Goal: Task Accomplishment & Management: Manage account settings

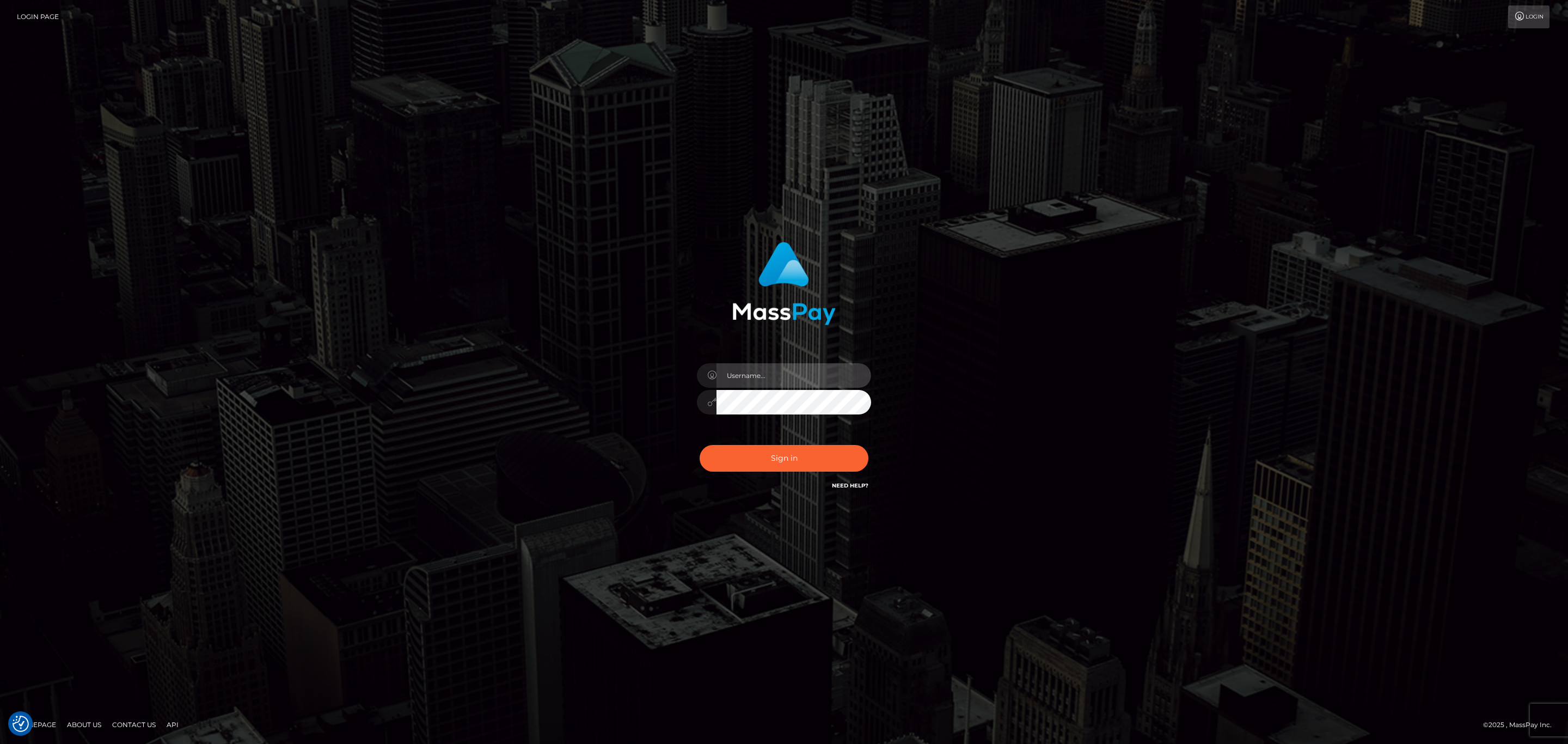
type input "Sean.silversocial1"
click at [804, 389] on div "Sean.silversocial1" at bounding box center [784, 396] width 191 height 83
click at [802, 377] on input "Sean.silversocial1" at bounding box center [794, 375] width 155 height 24
click at [788, 448] on button "Sign in" at bounding box center [784, 458] width 169 height 26
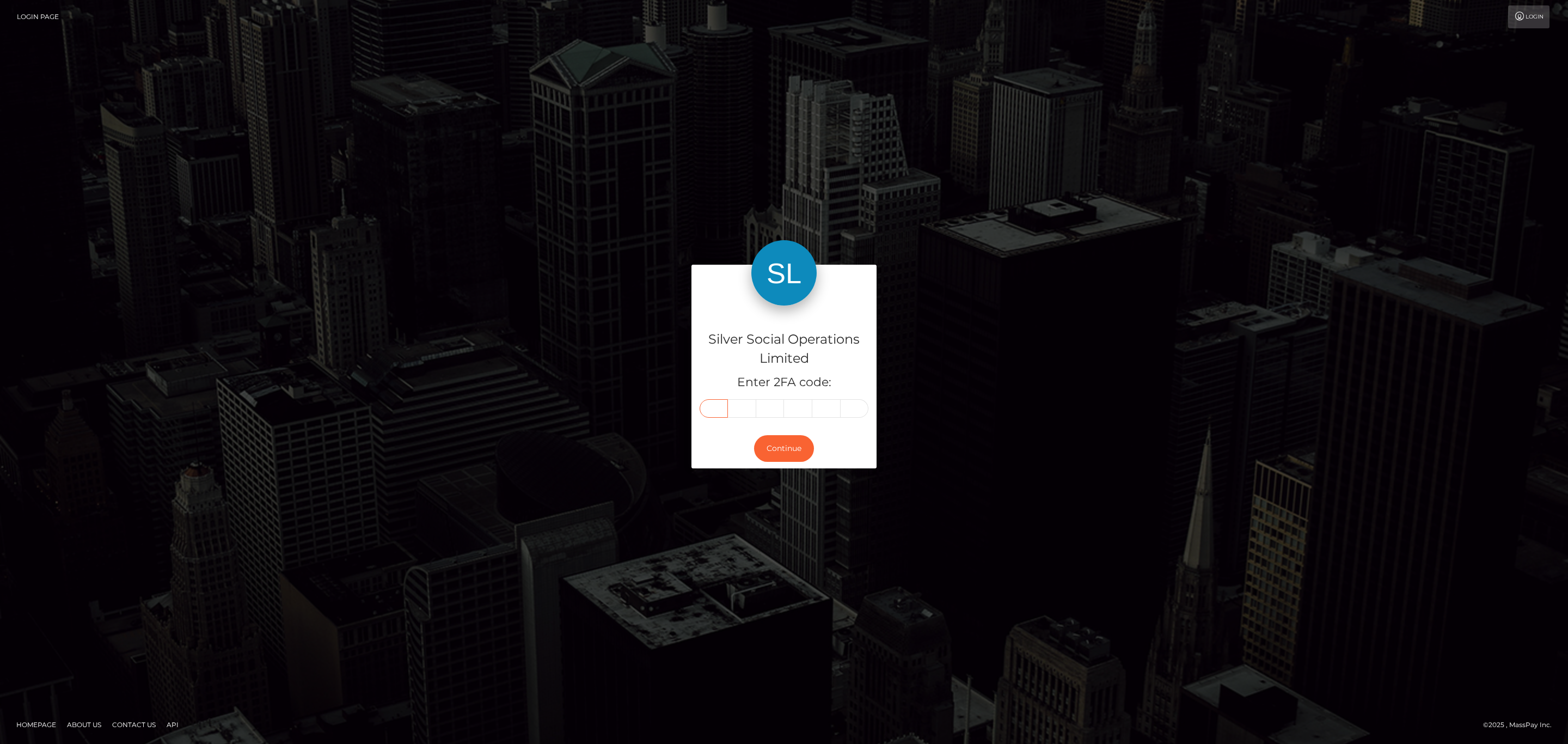
click at [703, 405] on input "text" at bounding box center [714, 409] width 28 height 19
paste input "5"
type input "5"
type input "1"
type input "8"
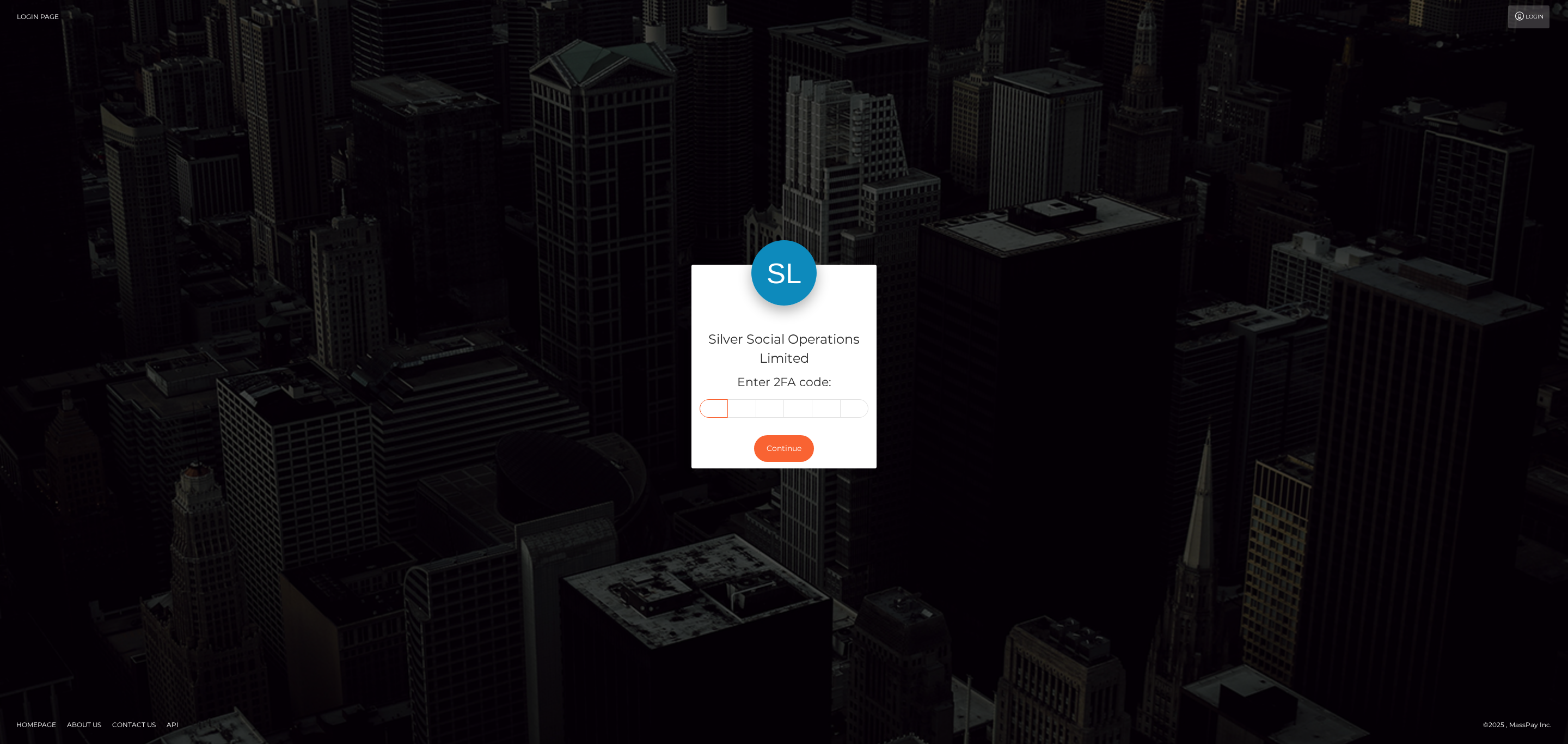
type input "9"
type input "7"
type input "1"
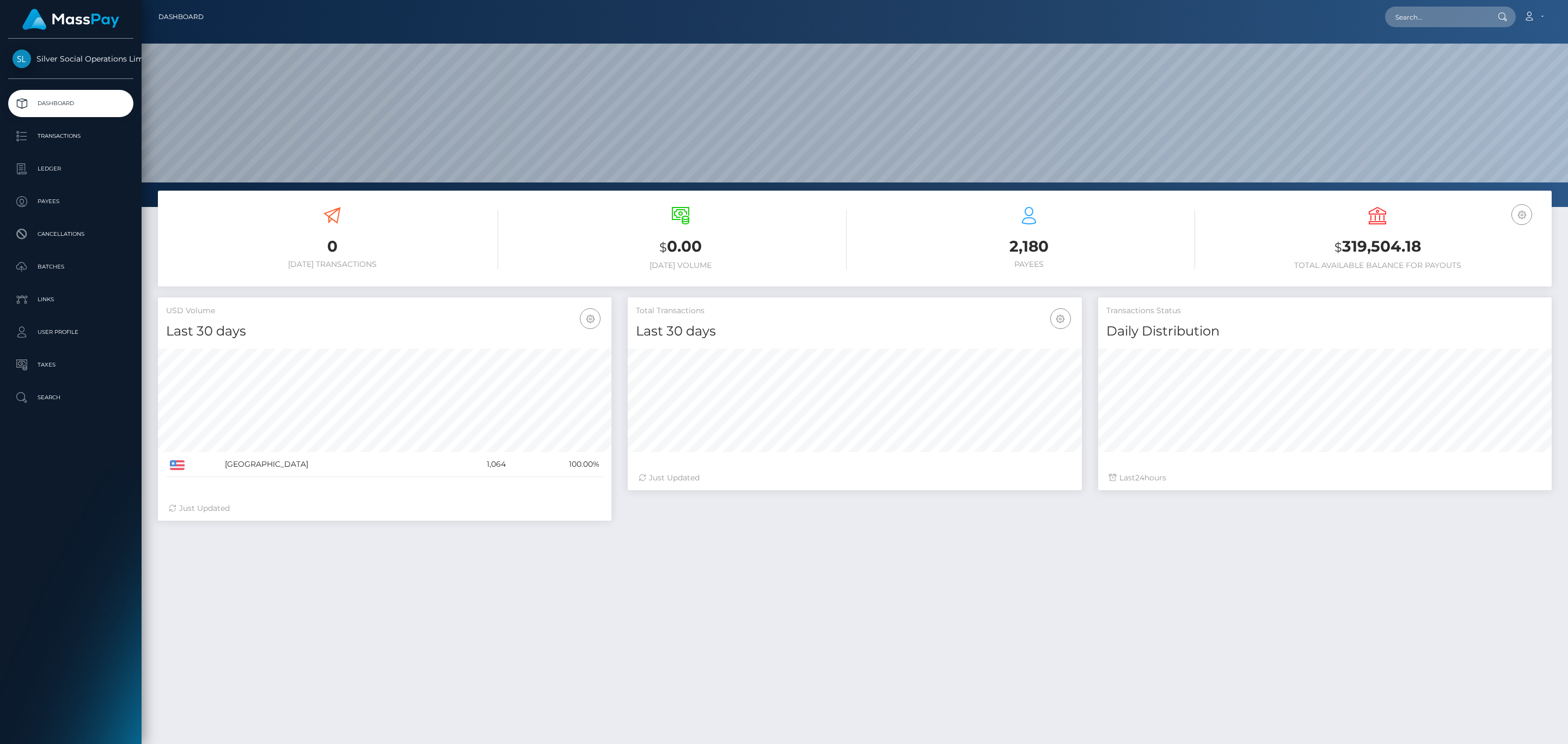
scroll to position [193, 453]
click at [1408, 237] on h3 "$ 319,504.18" at bounding box center [1377, 247] width 332 height 23
click at [1415, 258] on div "USD Balance $ 319,504.18 Total Available Balance for Payouts" at bounding box center [1377, 238] width 332 height 63
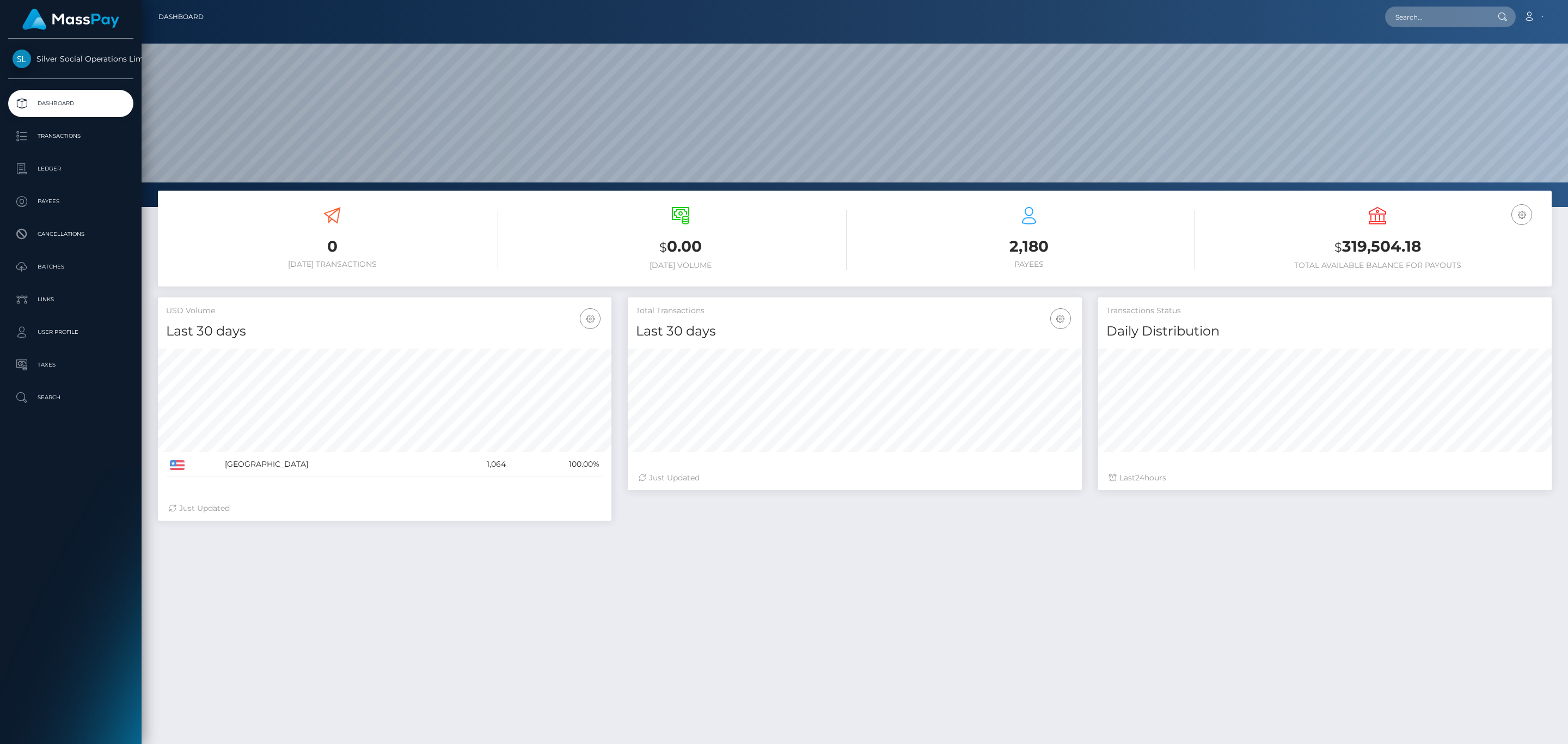
click at [1403, 247] on h3 "$ 319,504.18" at bounding box center [1377, 247] width 332 height 23
copy h3 "319,504.18"
click at [1533, 13] on icon at bounding box center [1529, 16] width 12 height 9
click at [1490, 82] on div "Edit Profile Logout" at bounding box center [1508, 57] width 87 height 54
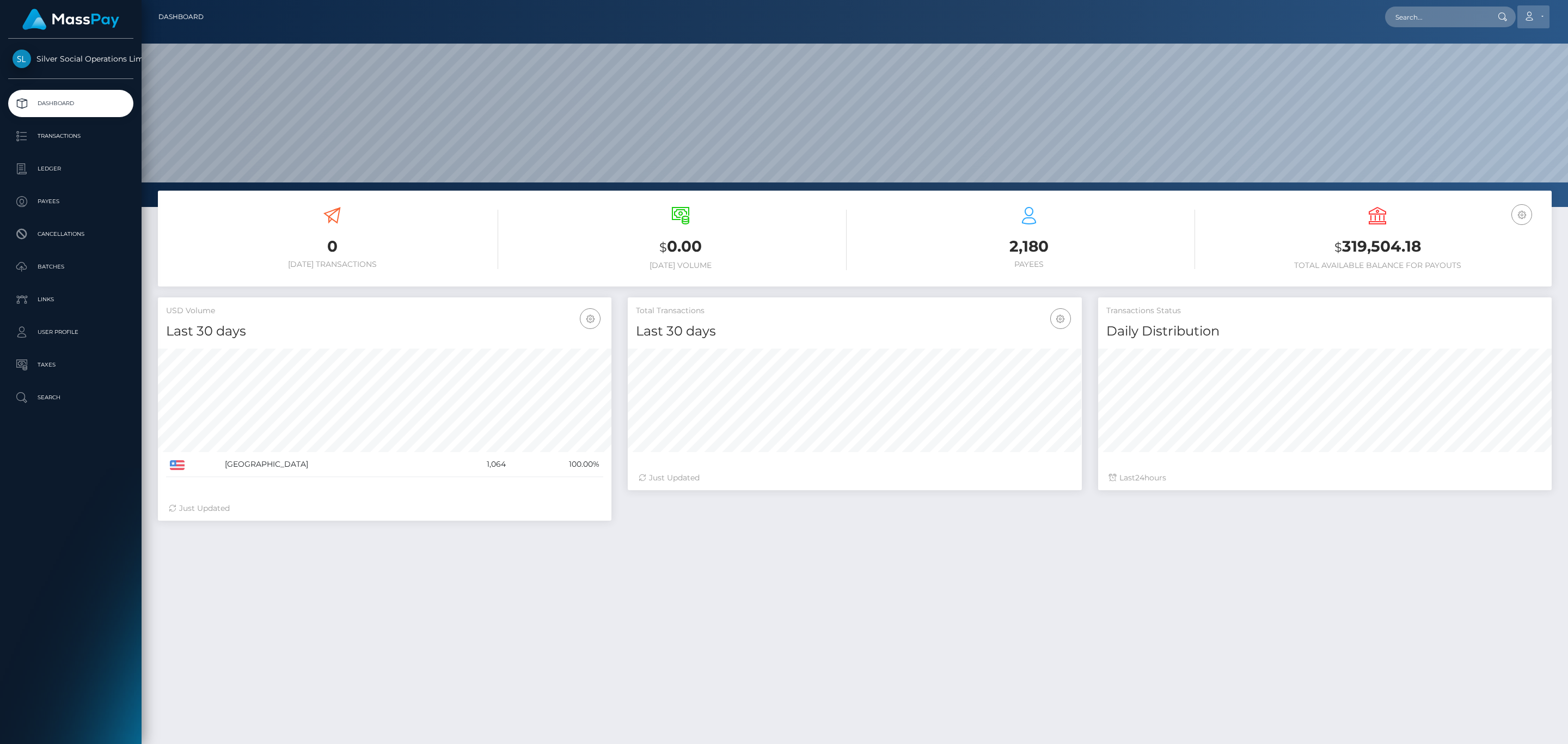
click at [1524, 17] on icon at bounding box center [1529, 16] width 12 height 9
click at [1503, 62] on link "Logout" at bounding box center [1508, 70] width 87 height 20
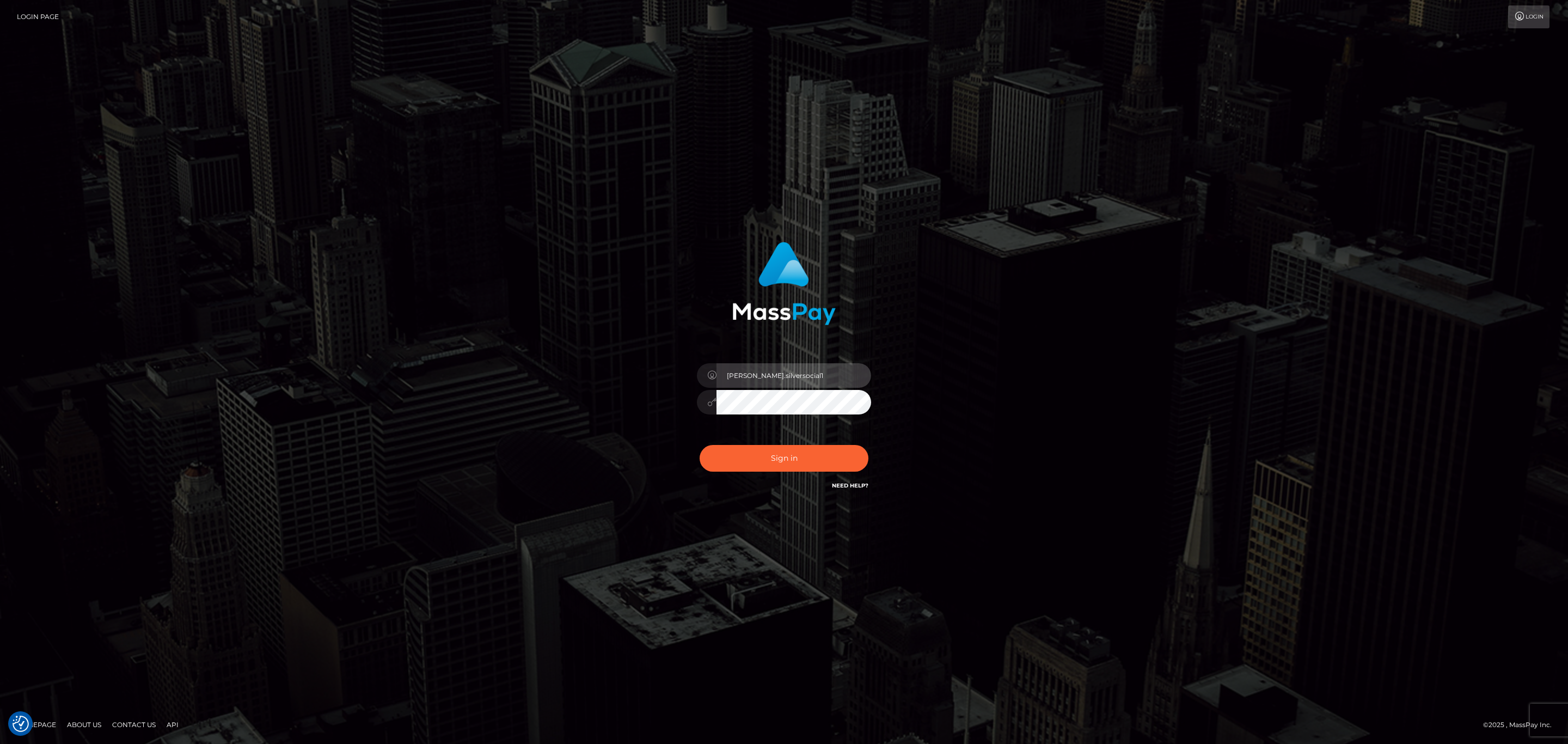
click at [752, 366] on input "Sean.silversocial1" at bounding box center [794, 375] width 155 height 24
type input "sean.megabonanza"
click at [795, 456] on button "Sign in" at bounding box center [784, 458] width 169 height 26
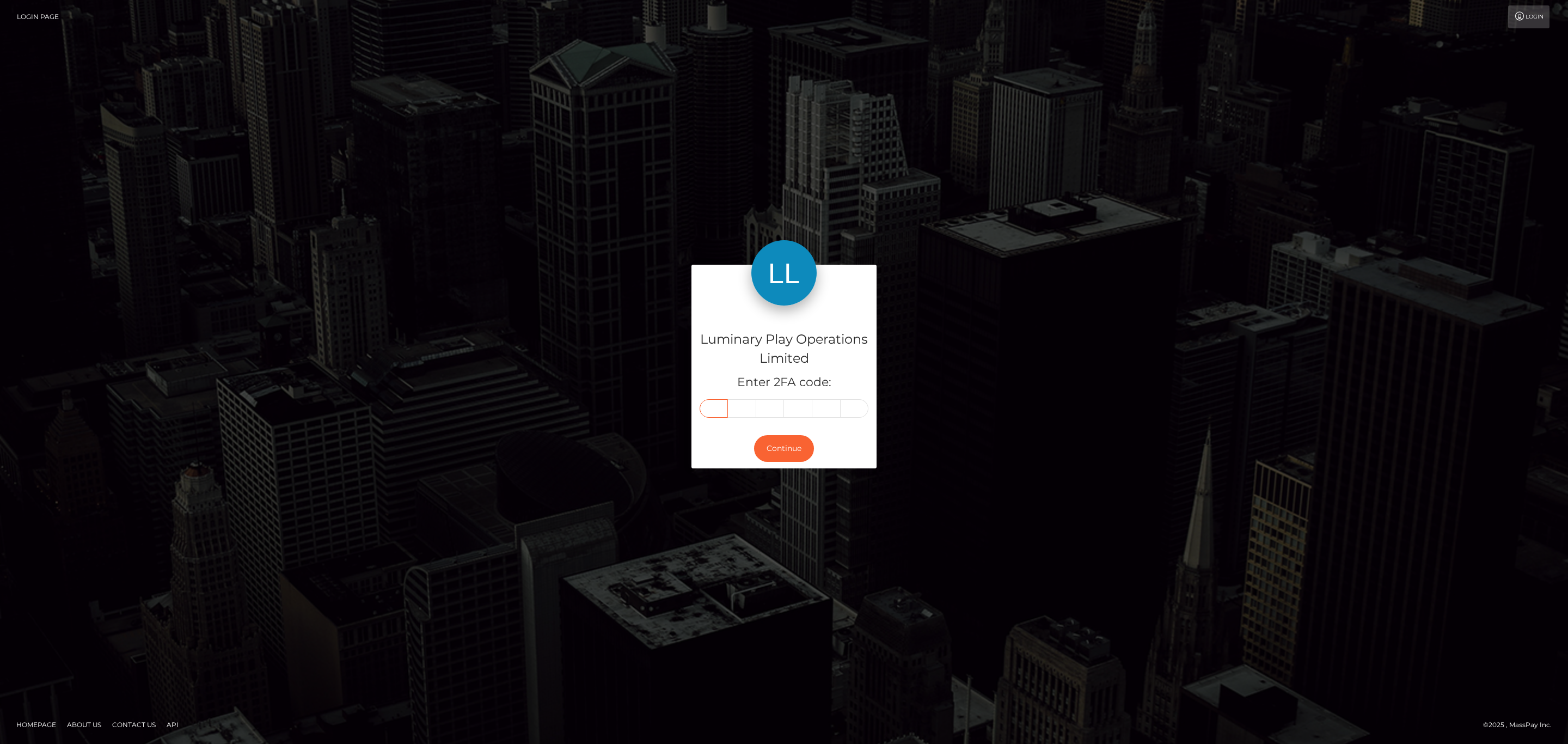
click at [712, 404] on input "text" at bounding box center [714, 409] width 28 height 19
paste input "8"
type input "8"
type input "5"
type input "9"
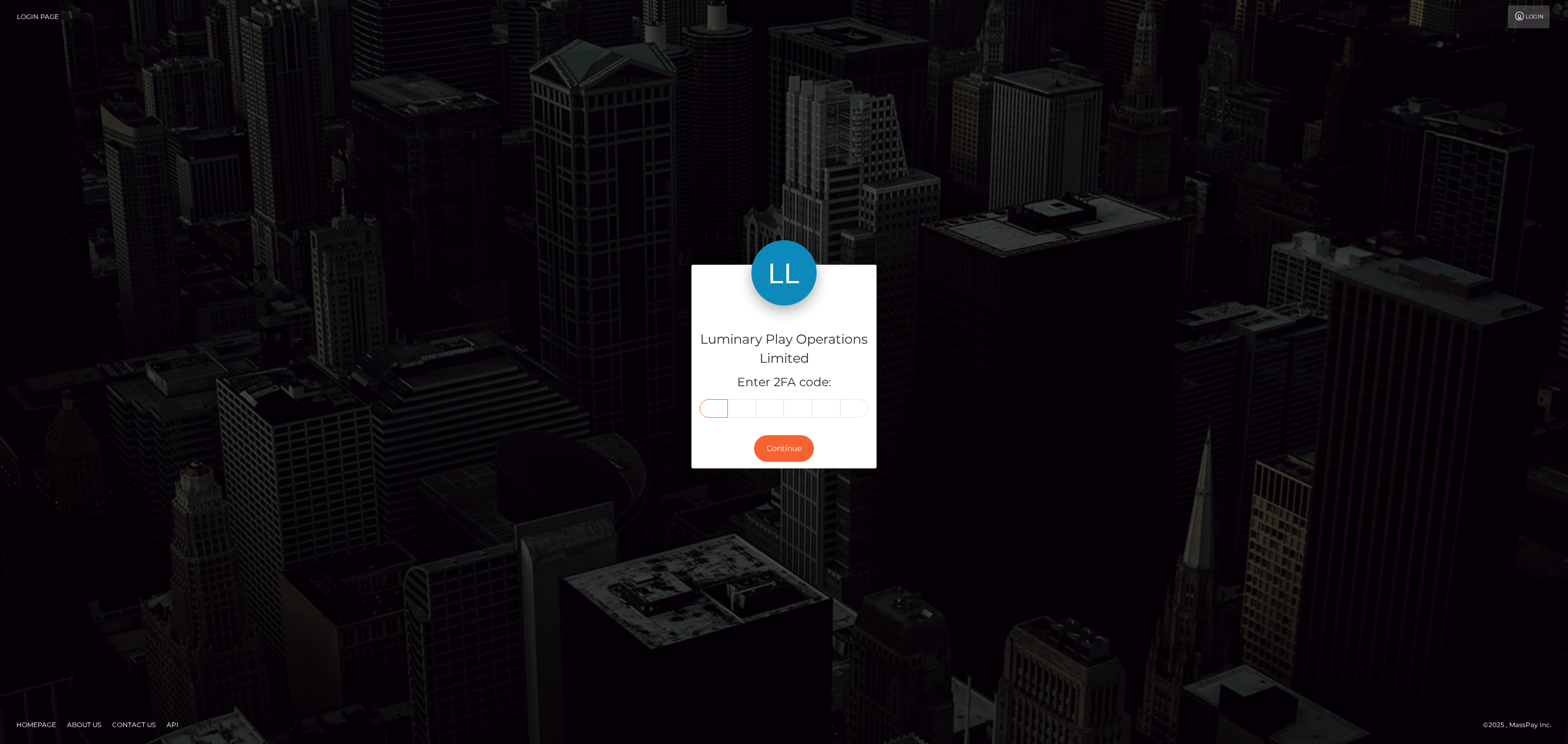
type input "5"
type input "8"
type input "1"
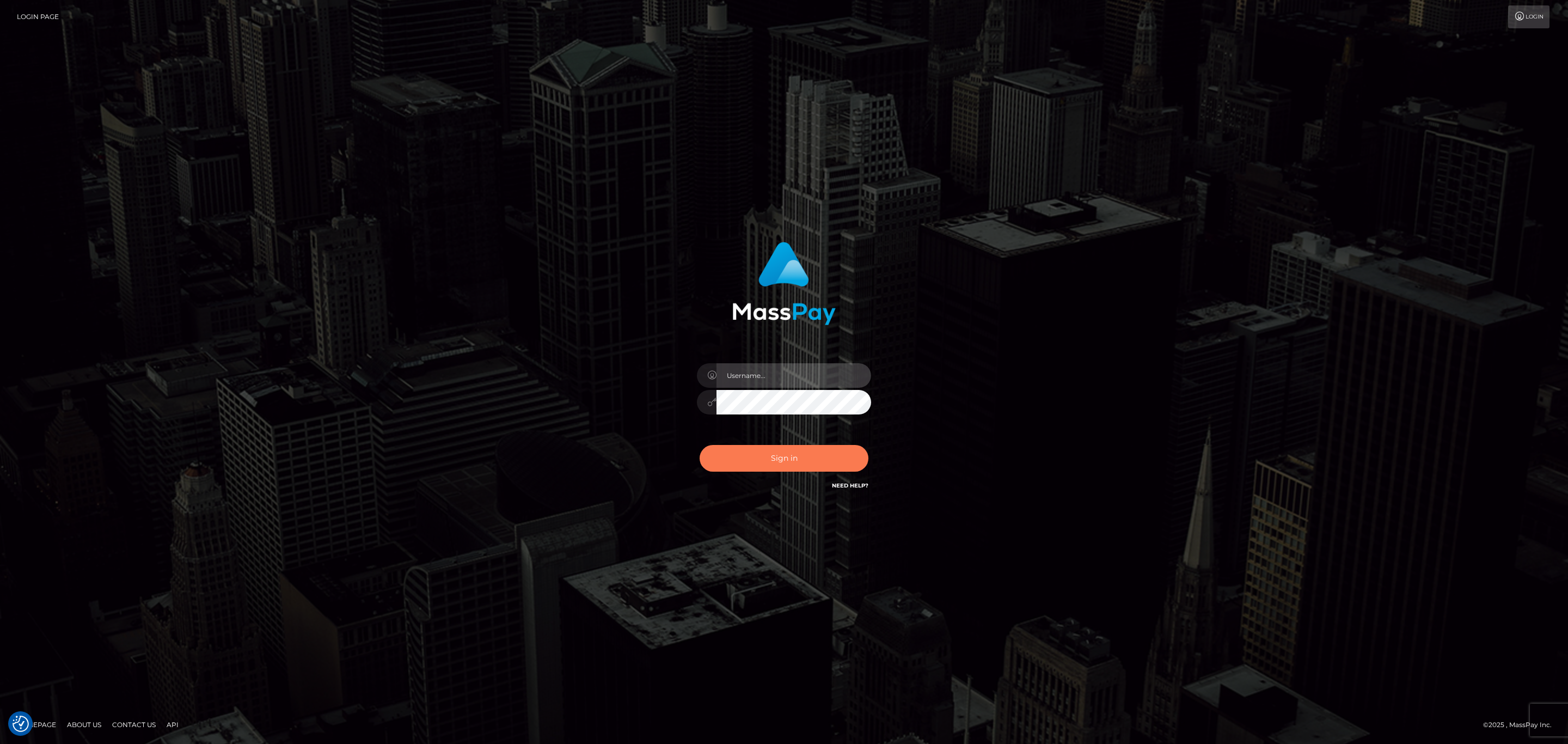
type input "[PERSON_NAME].megabonanza"
click at [814, 451] on button "Sign in" at bounding box center [784, 458] width 169 height 26
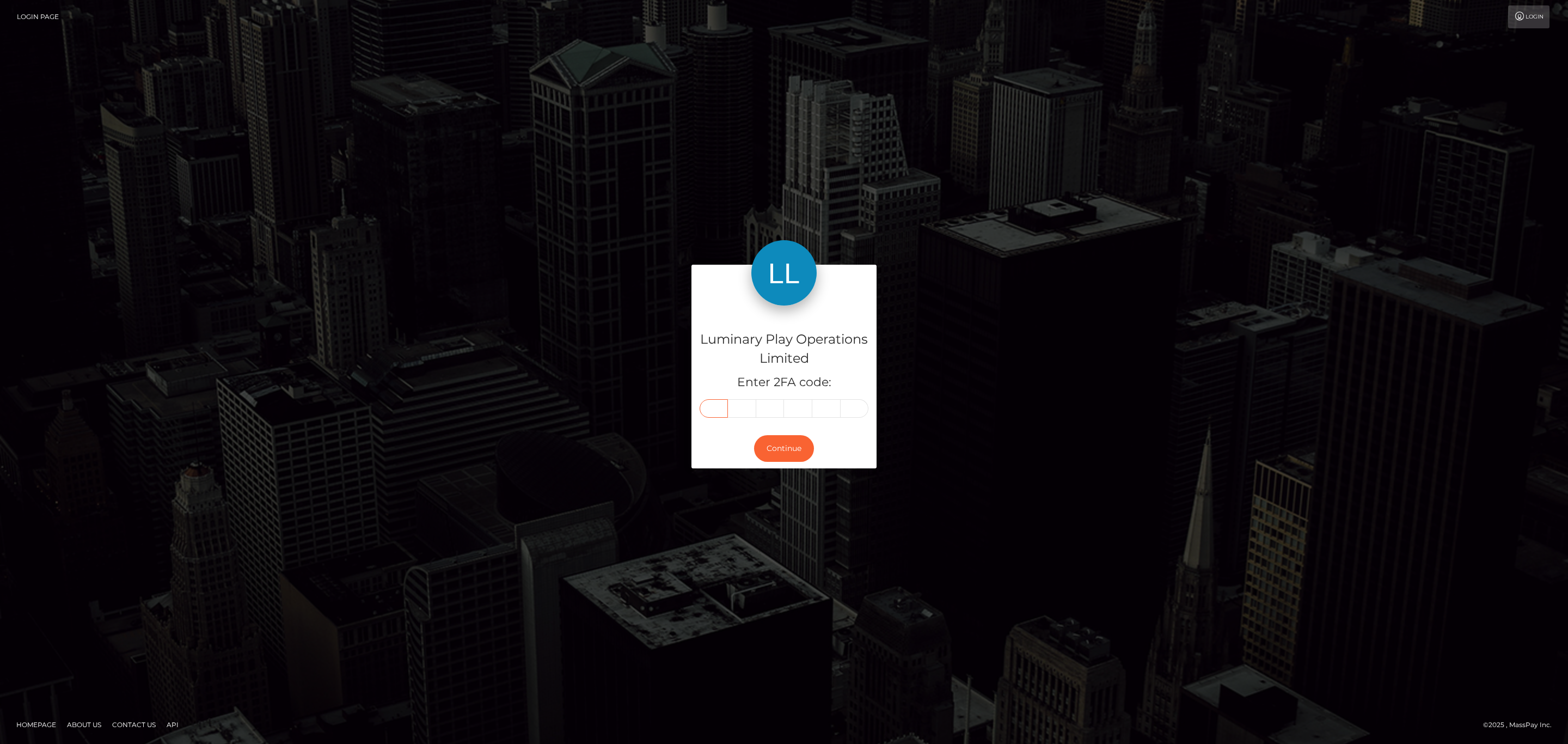
click at [725, 414] on input "text" at bounding box center [714, 409] width 28 height 19
paste input "8"
type input "8"
type input "5"
type input "9"
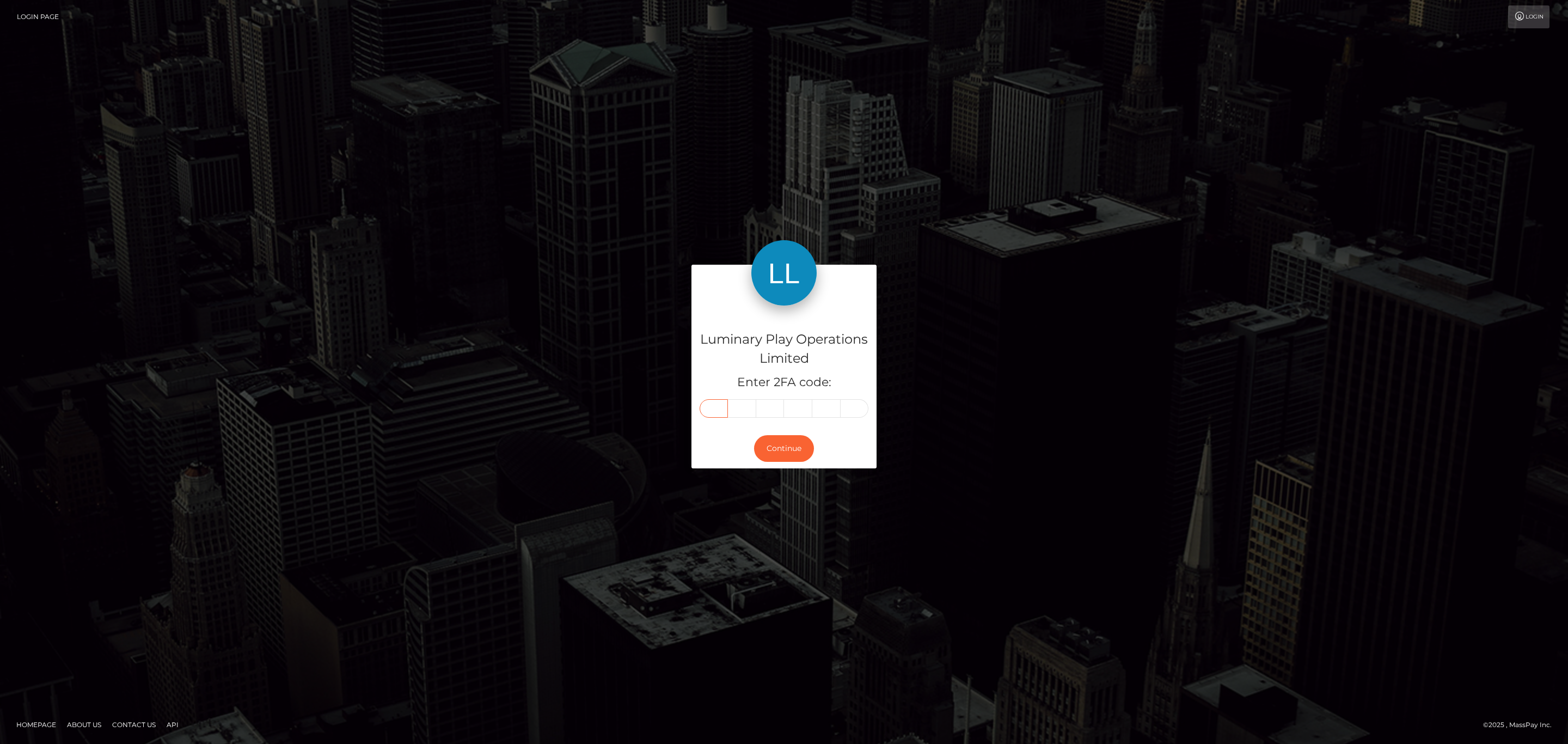
type input "5"
type input "8"
type input "1"
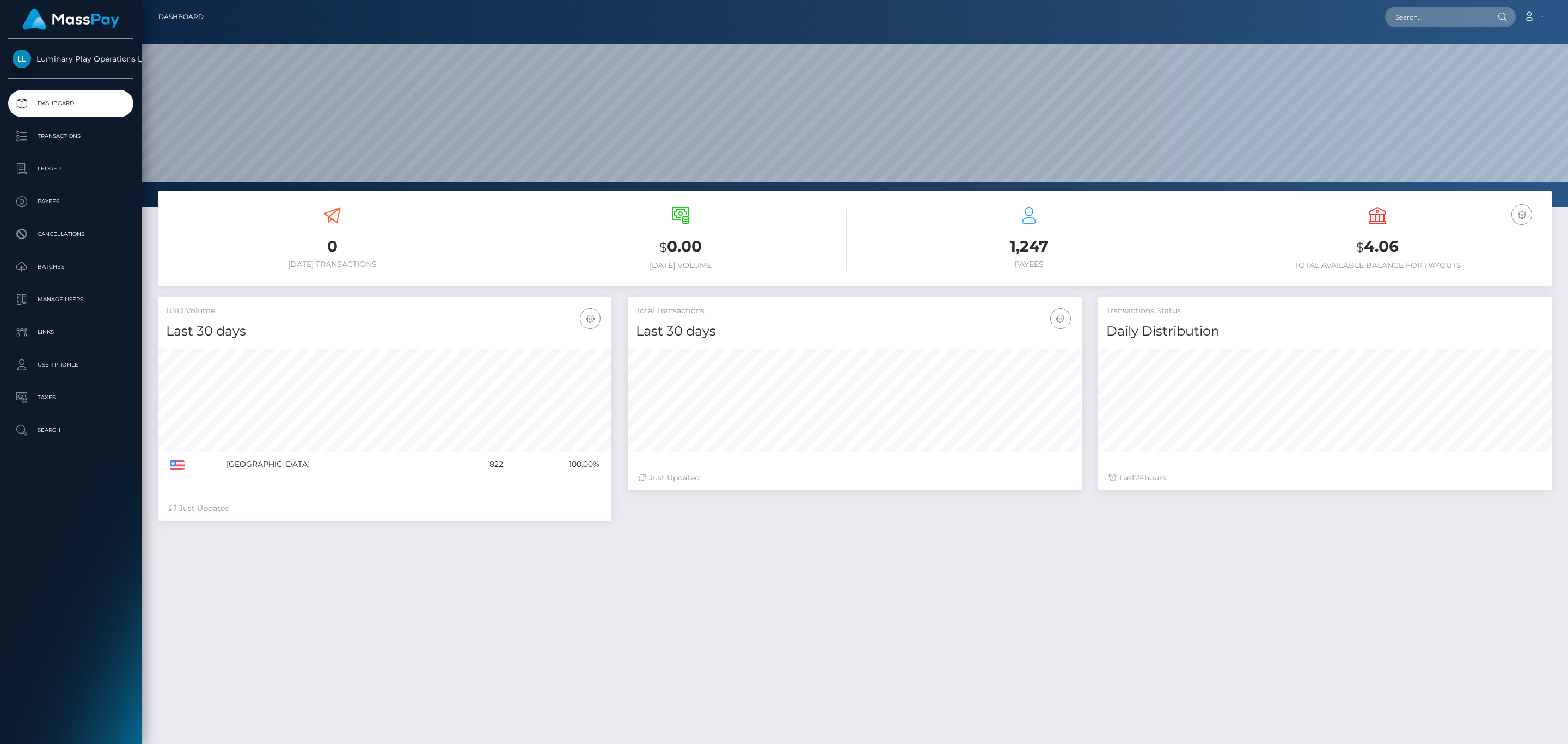
scroll to position [193, 453]
click at [1377, 247] on h3 "$ 4.06" at bounding box center [1377, 247] width 332 height 23
copy h3 "4.06"
click at [1541, 9] on link "Account" at bounding box center [1533, 16] width 32 height 23
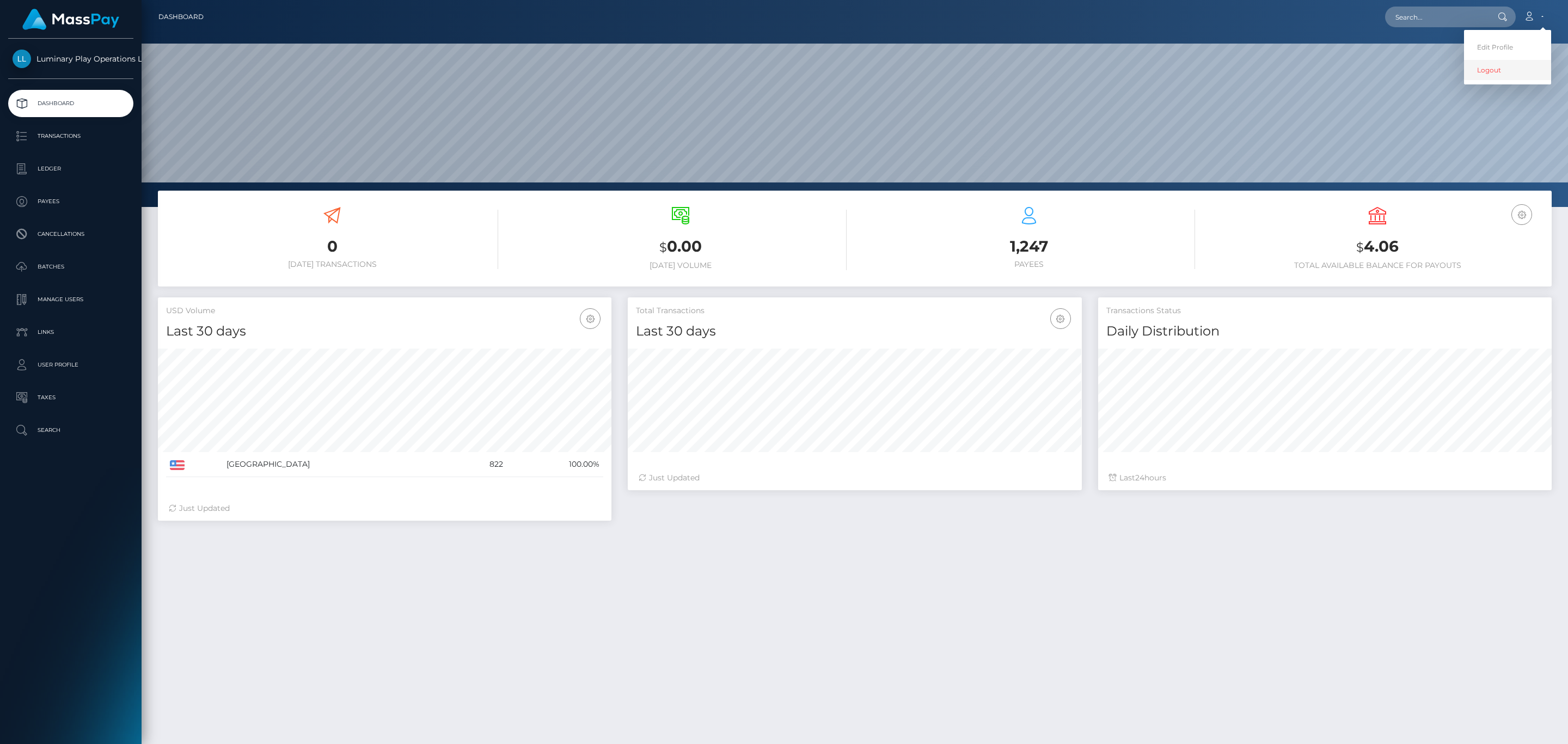
click at [1498, 61] on link "Logout" at bounding box center [1508, 70] width 87 height 20
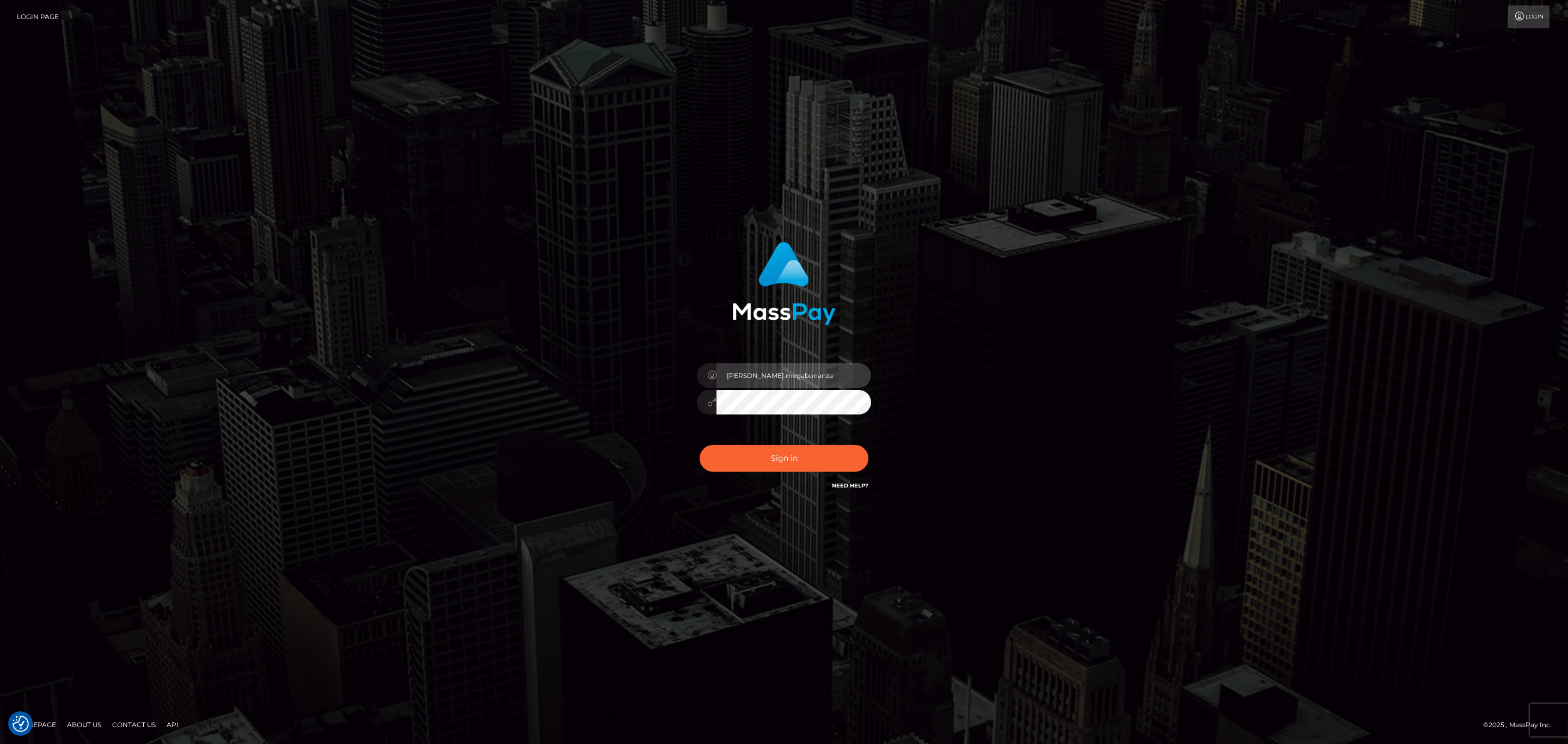
click at [745, 381] on input "[PERSON_NAME].megabonanza" at bounding box center [794, 375] width 155 height 24
type input "[PERSON_NAME].ace"
click at [791, 458] on button "Sign in" at bounding box center [784, 458] width 169 height 26
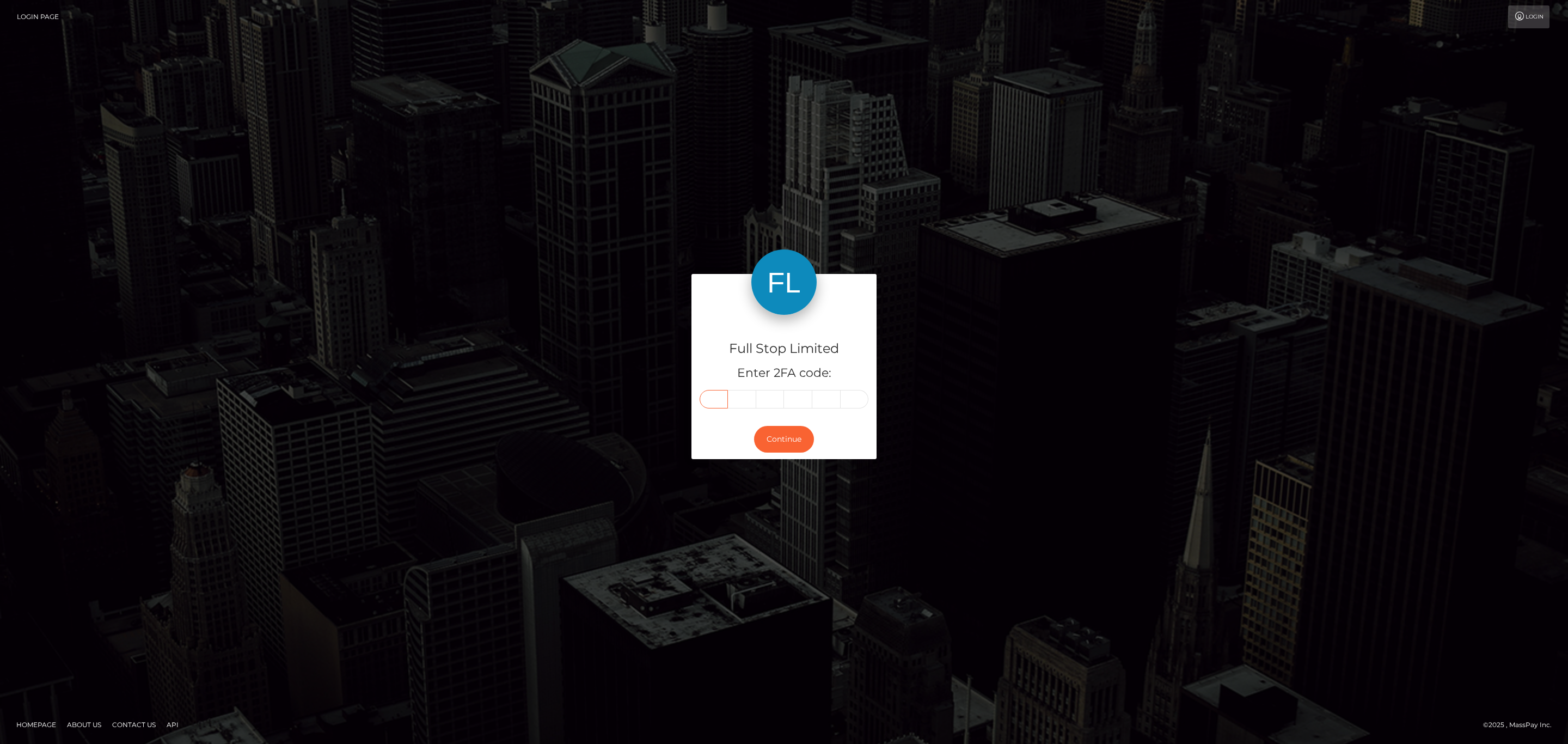
click at [724, 400] on input "text" at bounding box center [714, 399] width 28 height 19
paste input "3"
type input "3"
type input "5"
type input "3"
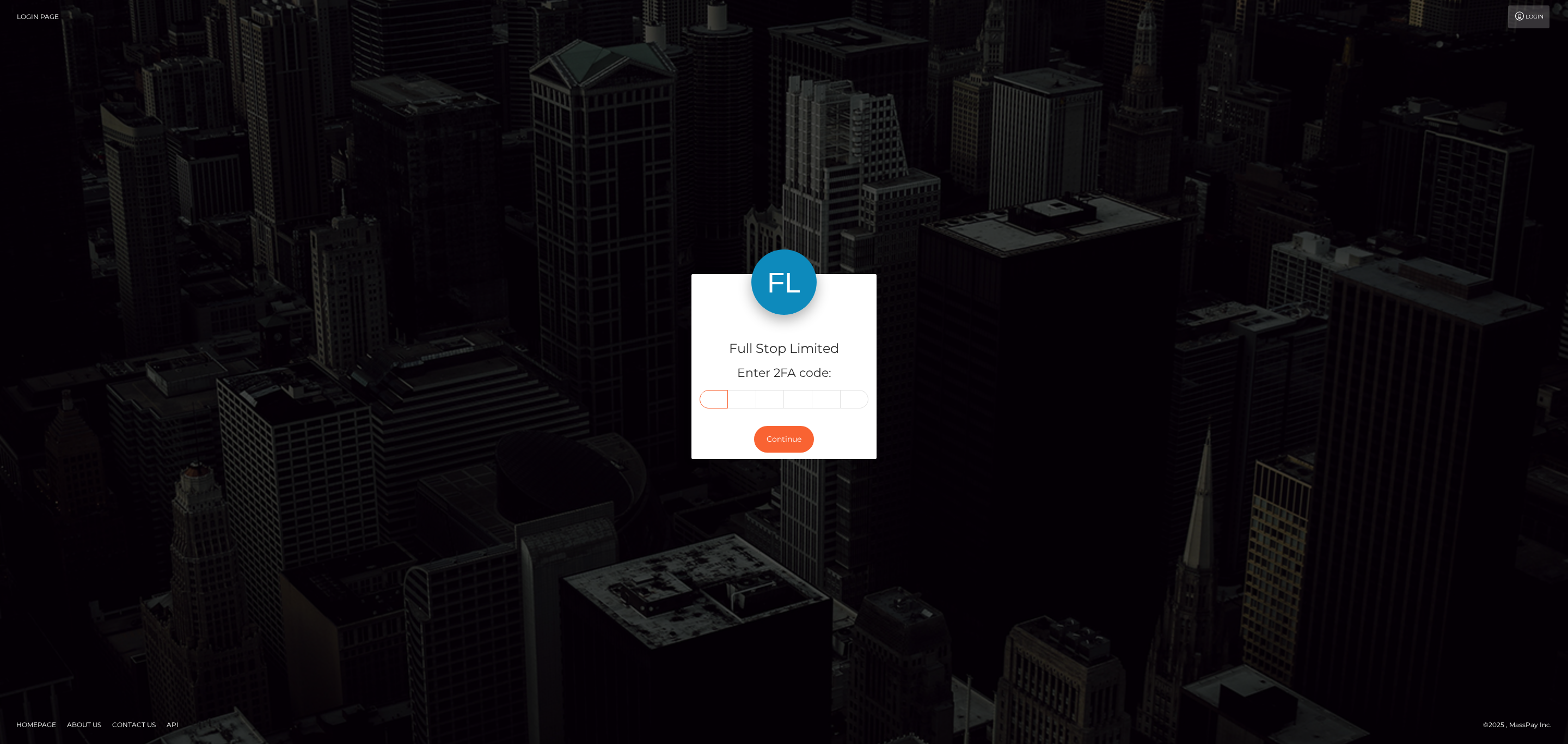
type input "0"
type input "6"
type input "1"
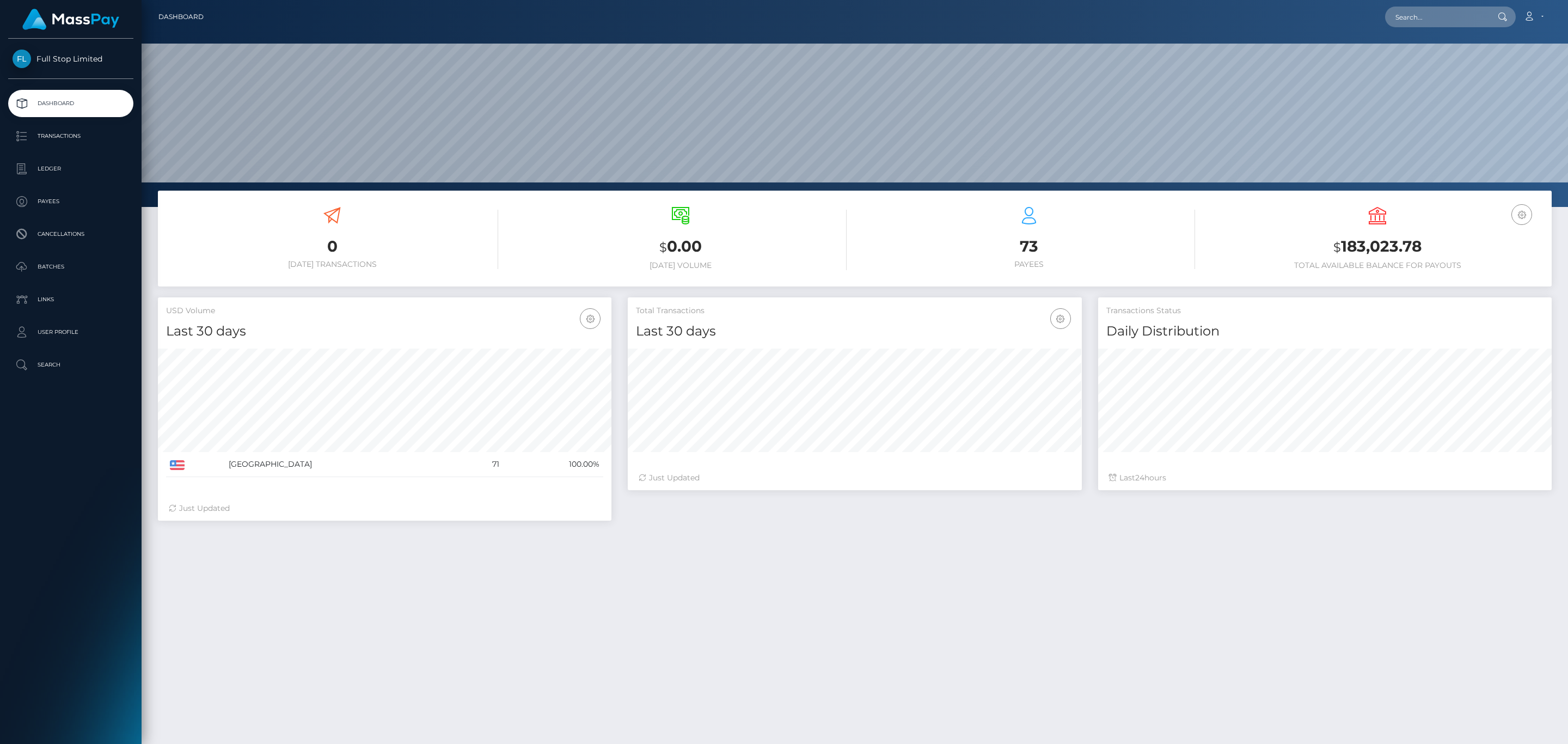
scroll to position [193, 453]
click at [1394, 245] on h3 "$ 183,023.78" at bounding box center [1377, 247] width 332 height 23
copy h3 "183,023.78"
